Goal: Navigation & Orientation: Find specific page/section

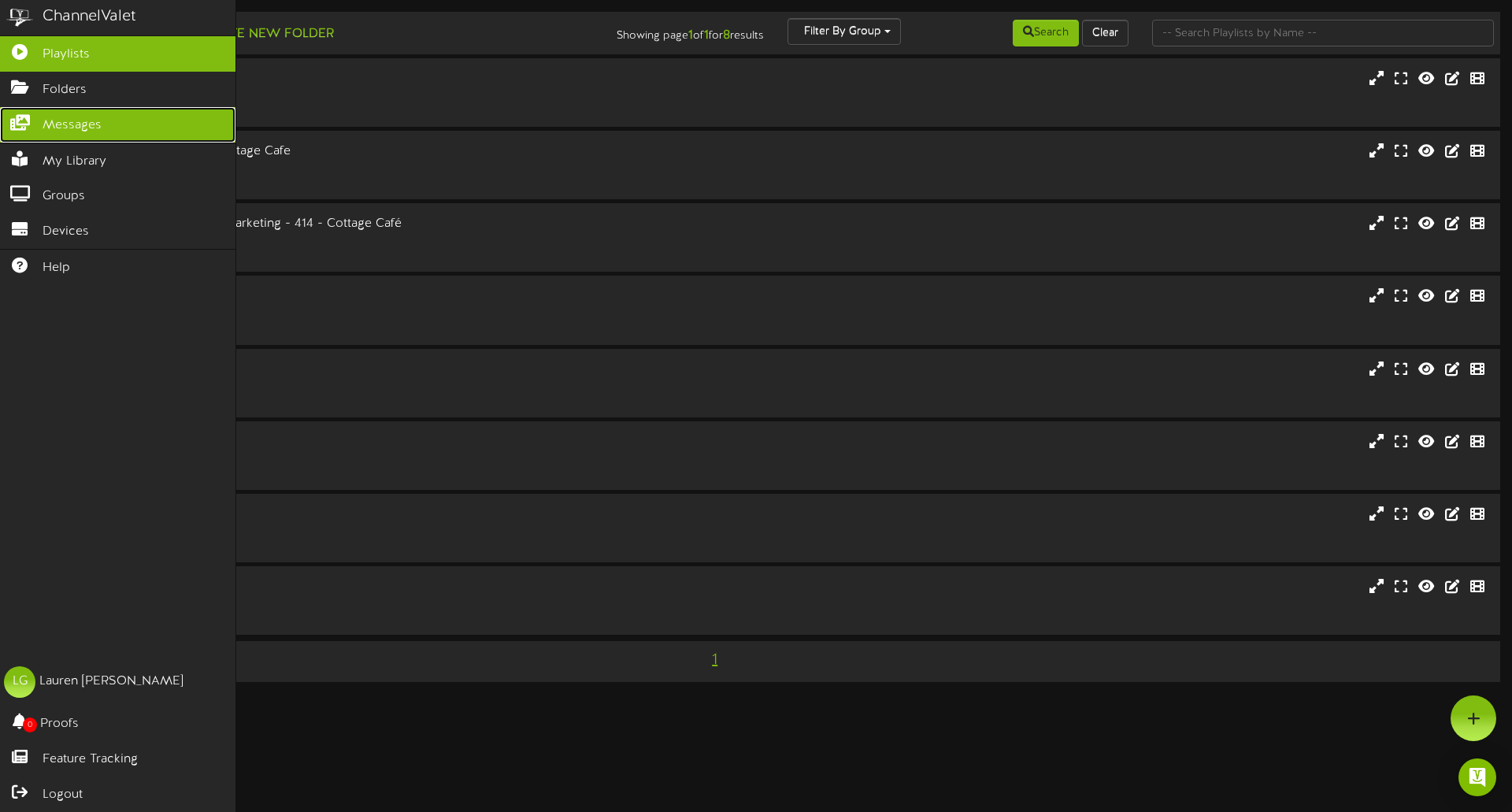
click at [24, 120] on icon at bounding box center [20, 120] width 39 height 11
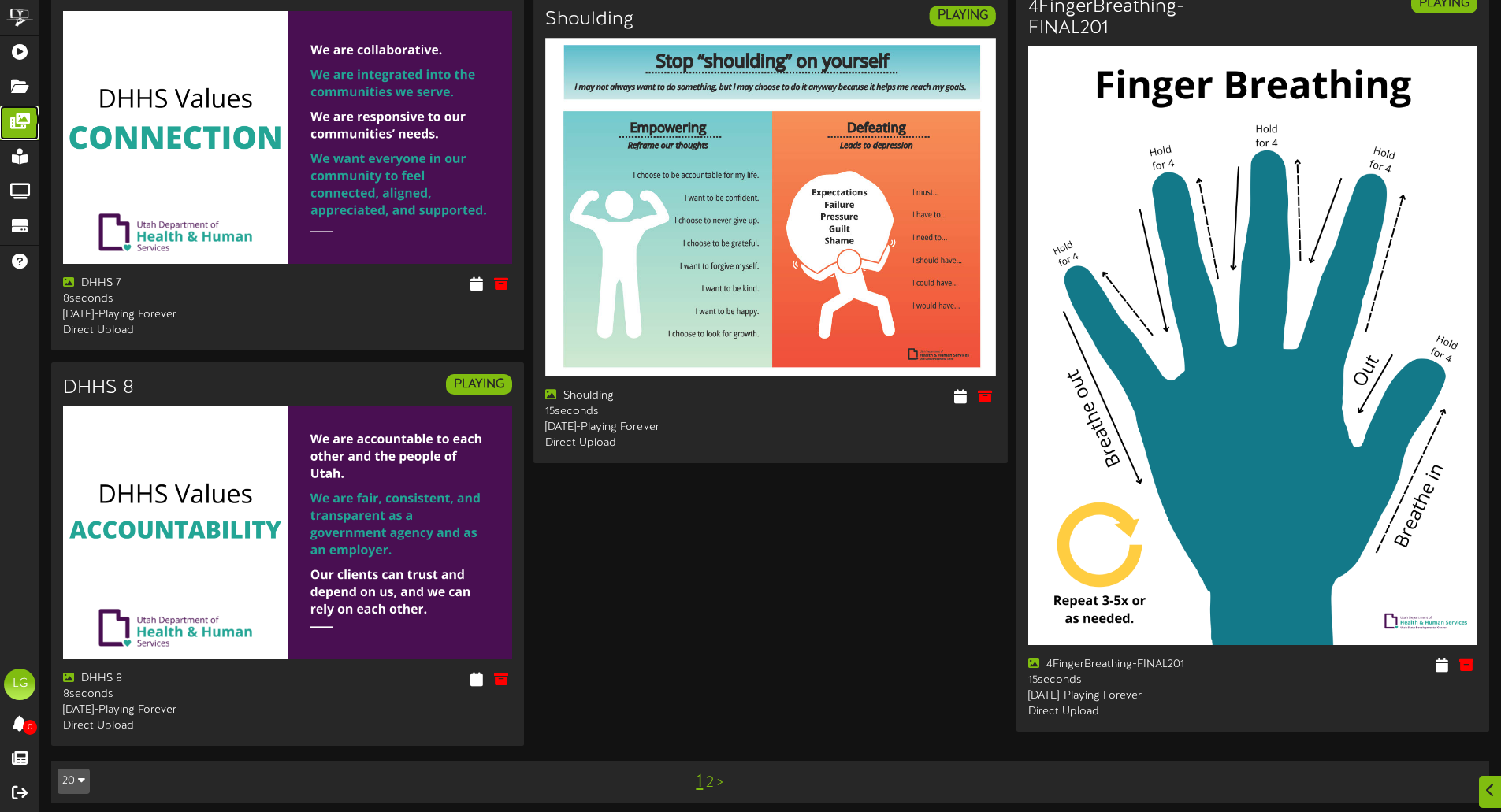
scroll to position [2493, 0]
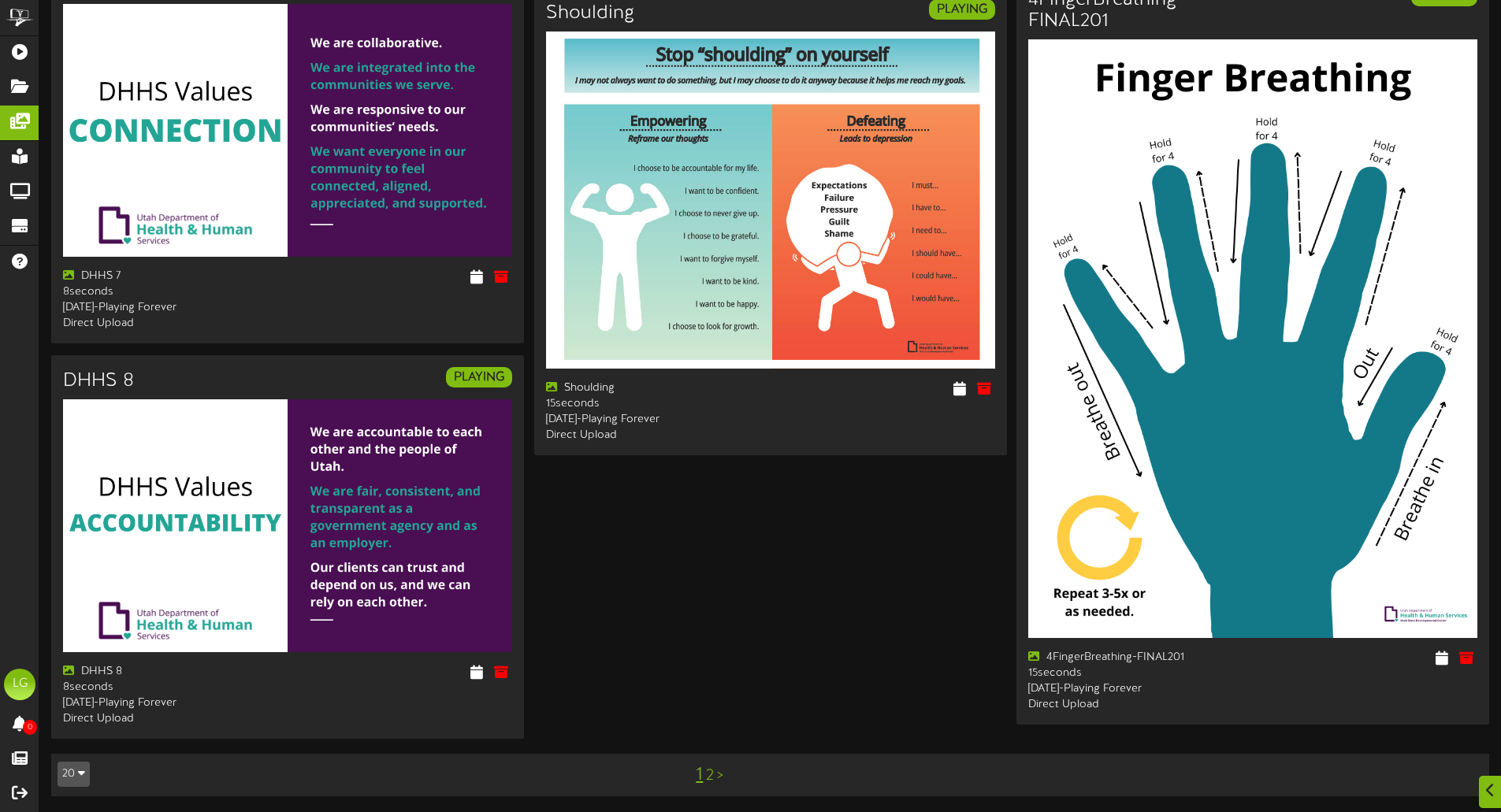
click at [721, 776] on link ">" at bounding box center [721, 775] width 7 height 17
